Goal: Information Seeking & Learning: Learn about a topic

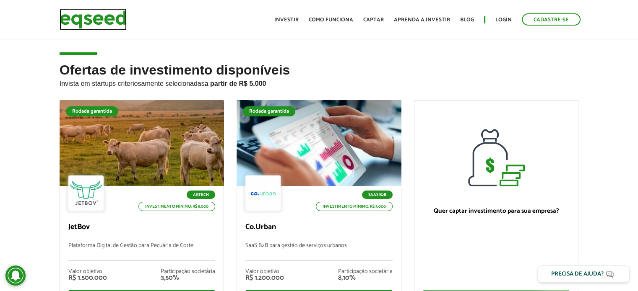
click at [109, 23] on img at bounding box center [93, 19] width 67 height 22
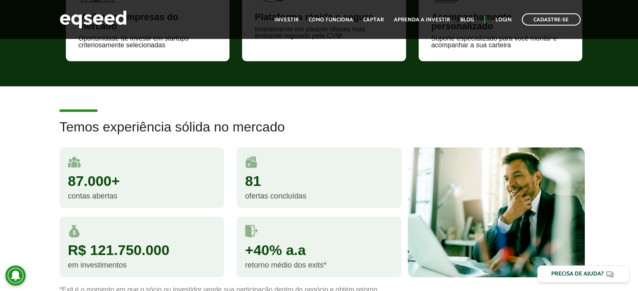
scroll to position [713, 0]
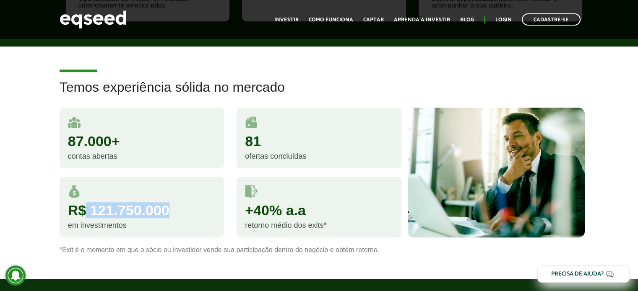
drag, startPoint x: 94, startPoint y: 211, endPoint x: 185, endPoint y: 204, distance: 91.3
click at [185, 204] on div "R$ 121.750.000" at bounding box center [142, 210] width 148 height 14
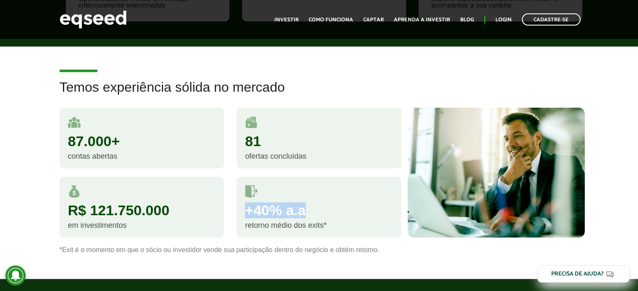
drag, startPoint x: 267, startPoint y: 202, endPoint x: 332, endPoint y: 212, distance: 65.6
click at [332, 212] on div "+40% a.a" at bounding box center [319, 210] width 148 height 14
click at [428, 75] on article "Temos experiência sólida no mercado 87.000+ contas abertas 81 ofertas concluída…" at bounding box center [319, 163] width 638 height 232
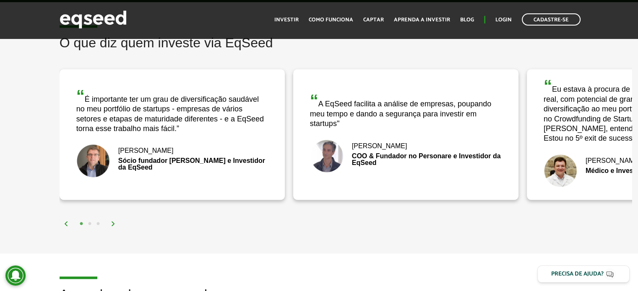
scroll to position [1300, 0]
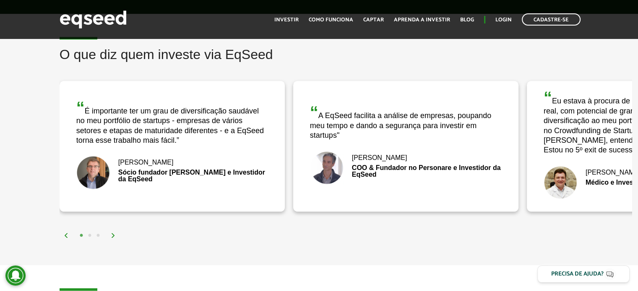
click at [113, 233] on img at bounding box center [113, 235] width 5 height 5
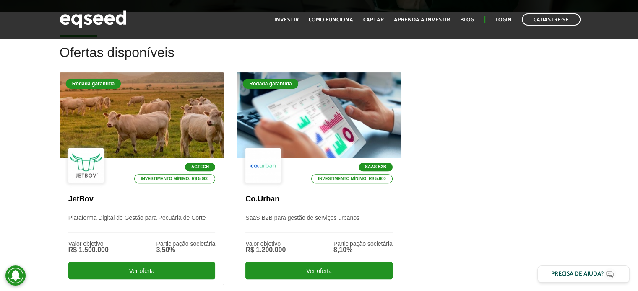
scroll to position [223, 0]
